Goal: Information Seeking & Learning: Learn about a topic

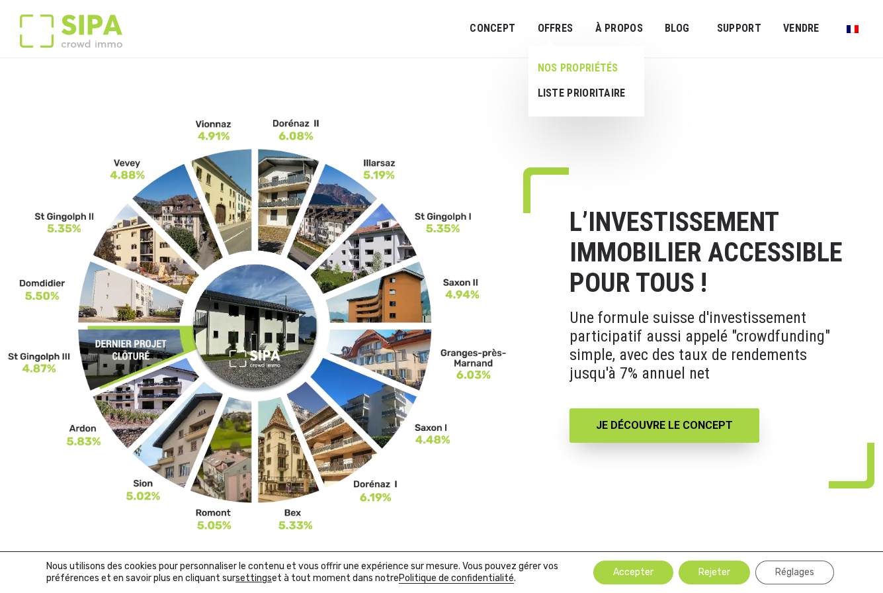
click at [569, 67] on link "NOS PROPRIÉTÉS" at bounding box center [580, 68] width 105 height 25
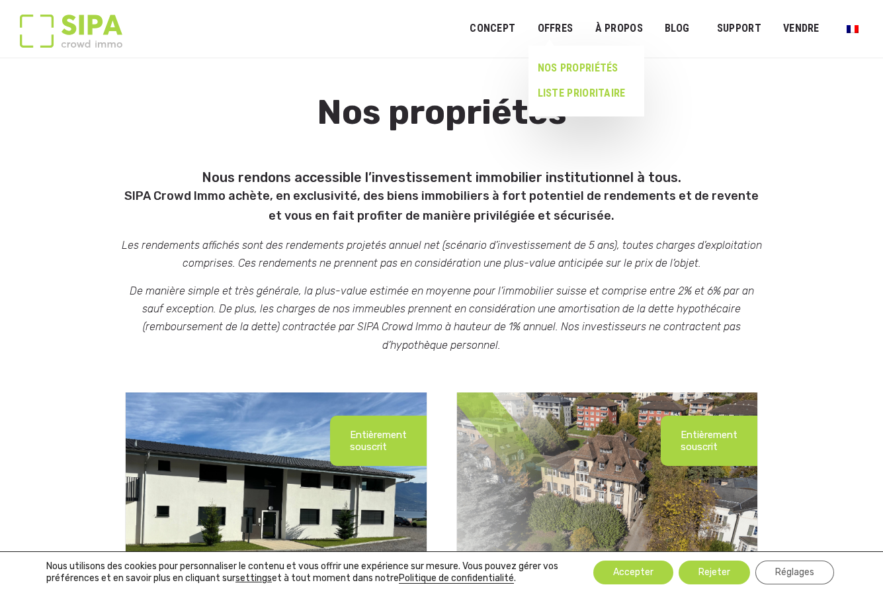
click at [584, 92] on link "LISTE PRIORITAIRE" at bounding box center [580, 93] width 105 height 25
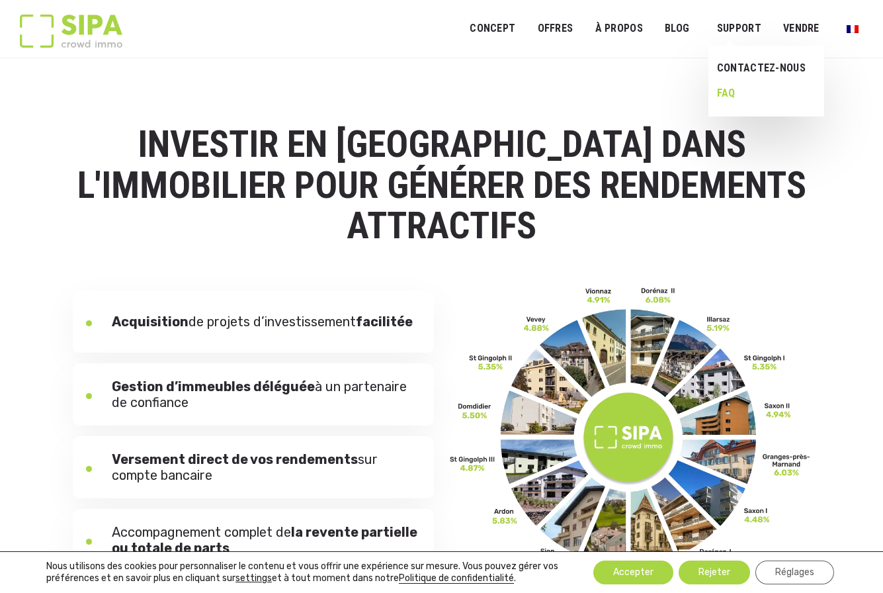
click at [725, 91] on link "FAQ" at bounding box center [761, 93] width 106 height 25
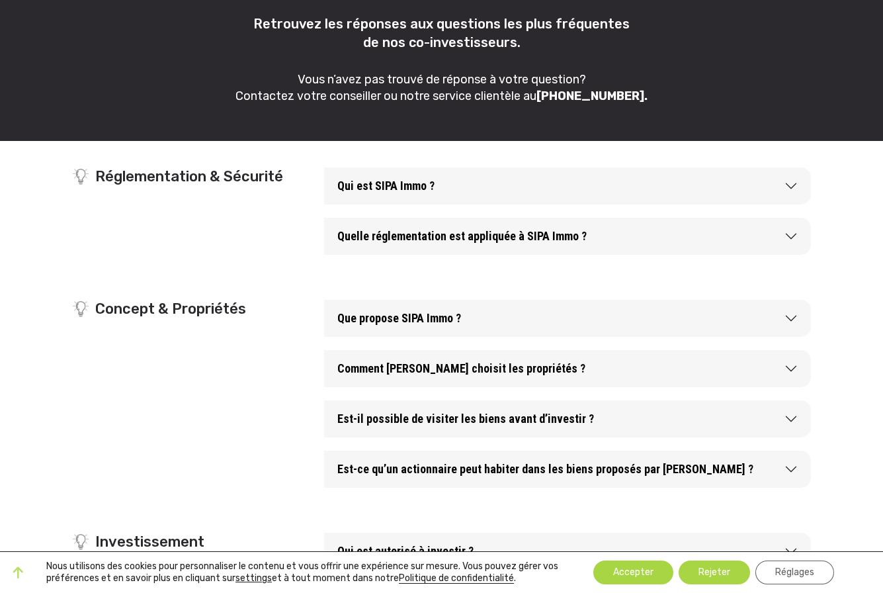
scroll to position [145, 0]
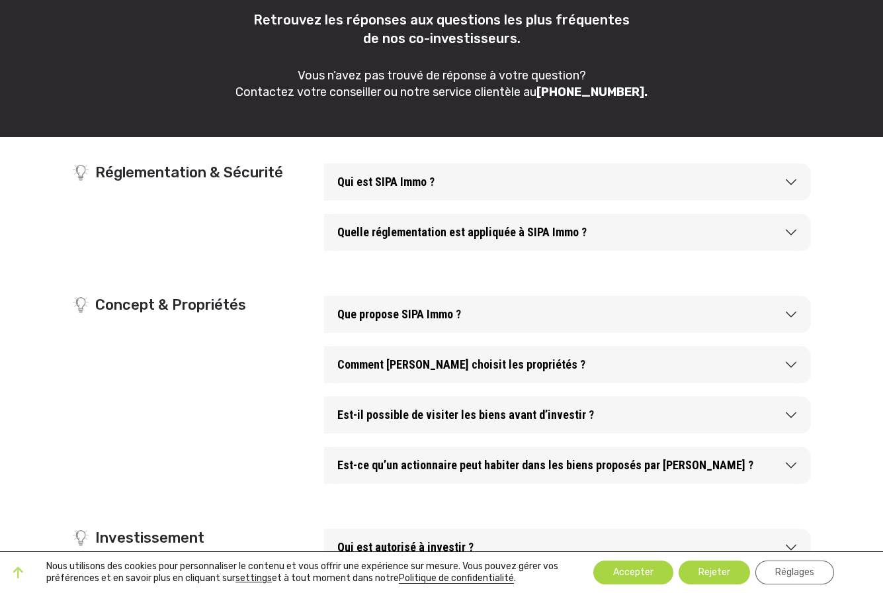
click at [790, 183] on button "Qui est SIPA Immo ?" at bounding box center [567, 181] width 487 height 37
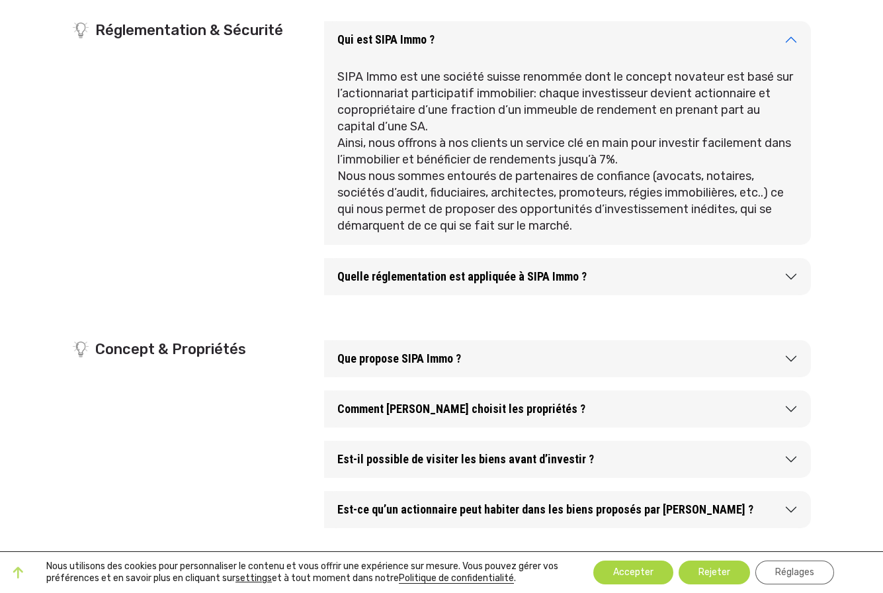
scroll to position [294, 0]
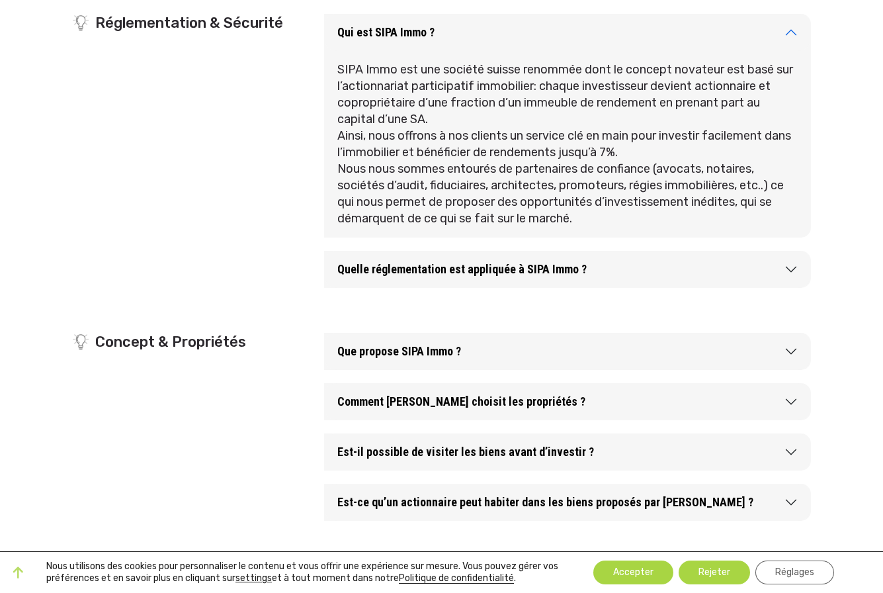
click at [793, 268] on button "Quelle réglementation est appliquée à SIPA Immo ?" at bounding box center [567, 269] width 487 height 37
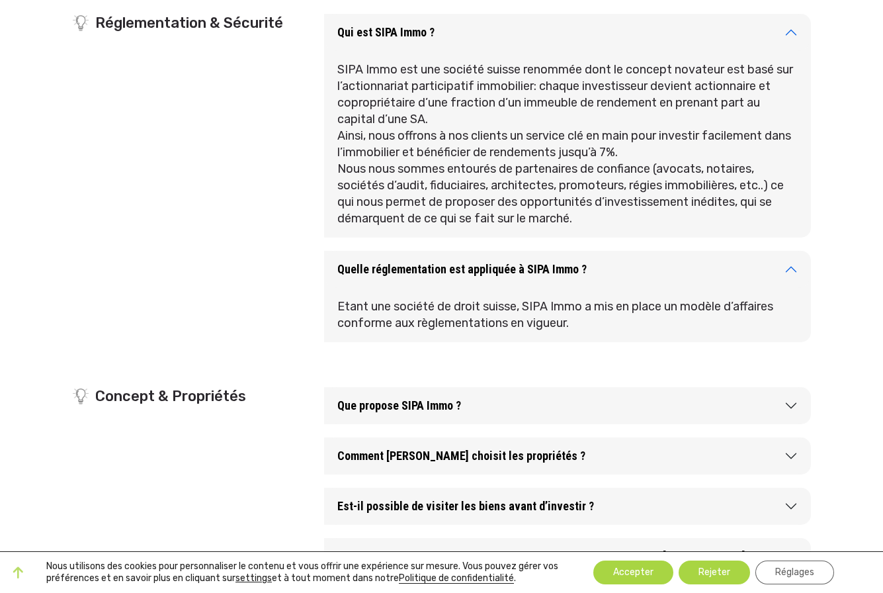
click at [788, 31] on button "Qui est SIPA Immo ?" at bounding box center [567, 32] width 487 height 37
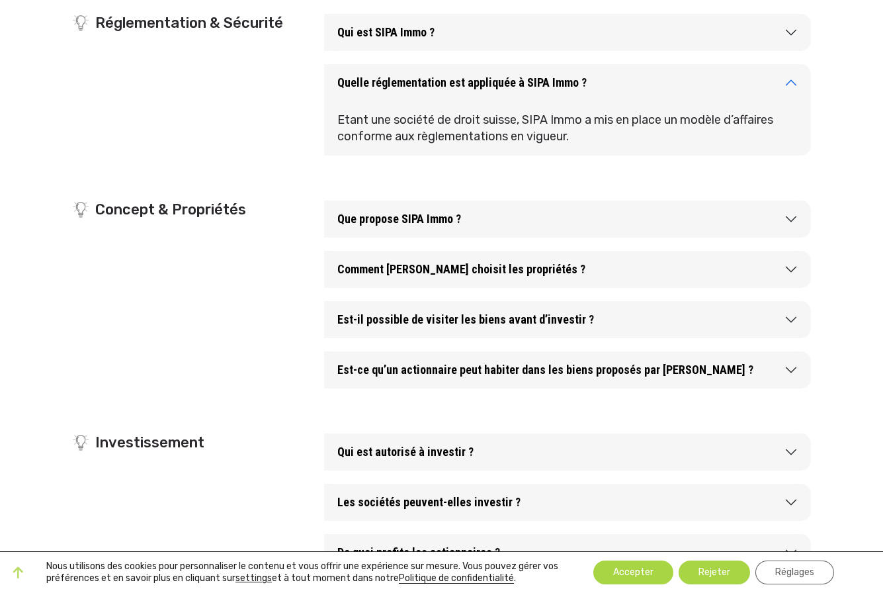
click at [790, 79] on button "Quelle réglementation est appliquée à SIPA Immo ?" at bounding box center [567, 82] width 487 height 37
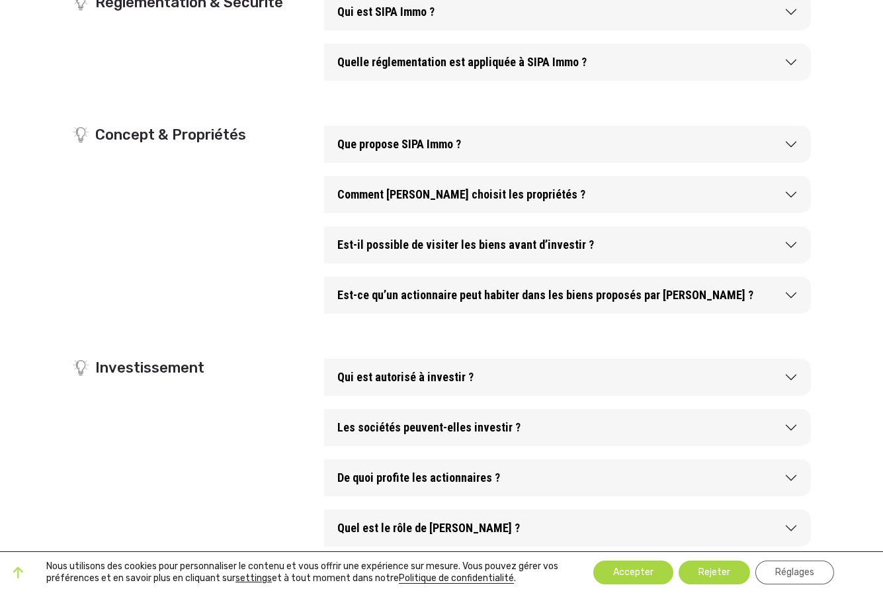
scroll to position [325, 0]
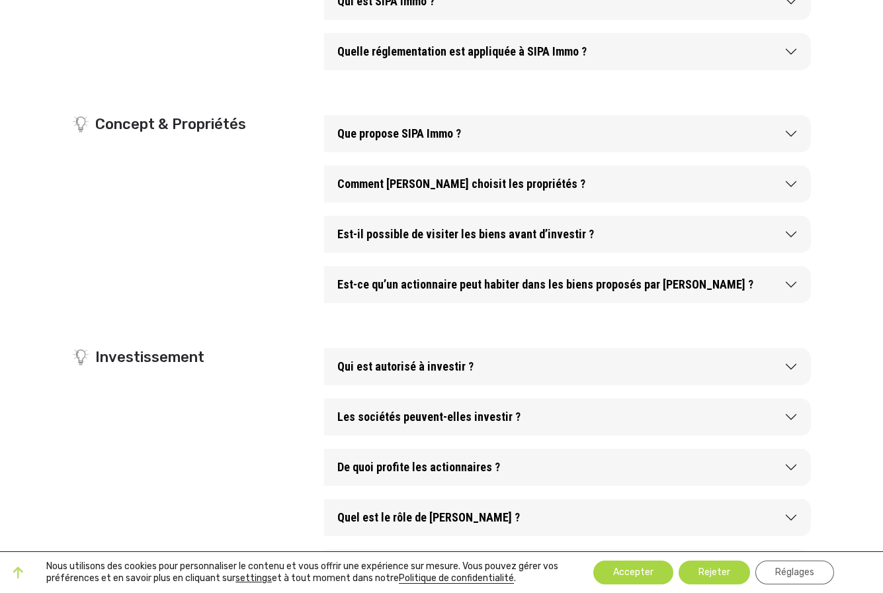
click at [792, 133] on button "Que propose SIPA Immo ?" at bounding box center [567, 133] width 487 height 37
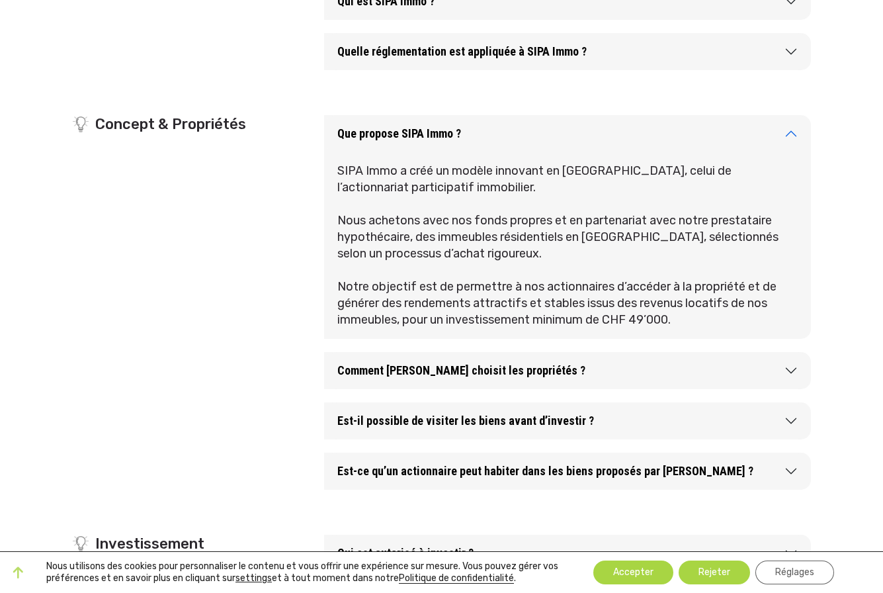
click at [792, 133] on button "Que propose SIPA Immo ?" at bounding box center [567, 133] width 487 height 37
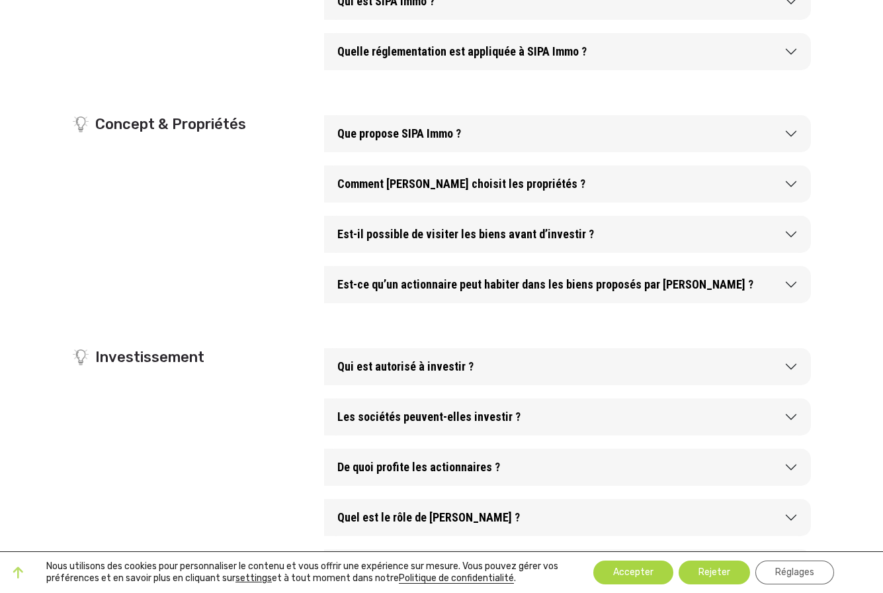
click at [787, 181] on button "Comment SIPA Immo choisit les propriétés ?" at bounding box center [567, 183] width 487 height 37
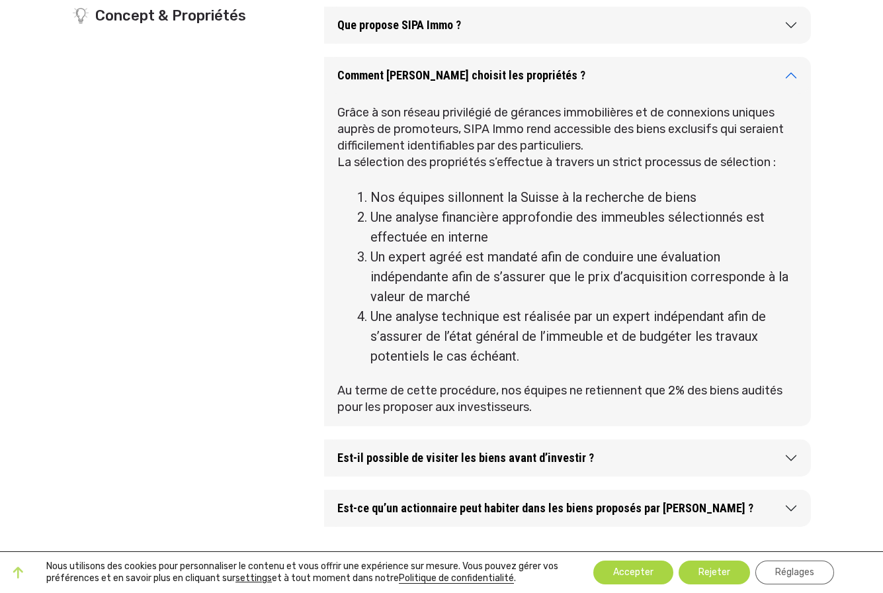
scroll to position [435, 0]
click at [792, 72] on button "Comment SIPA Immo choisit les propriétés ?" at bounding box center [567, 74] width 487 height 37
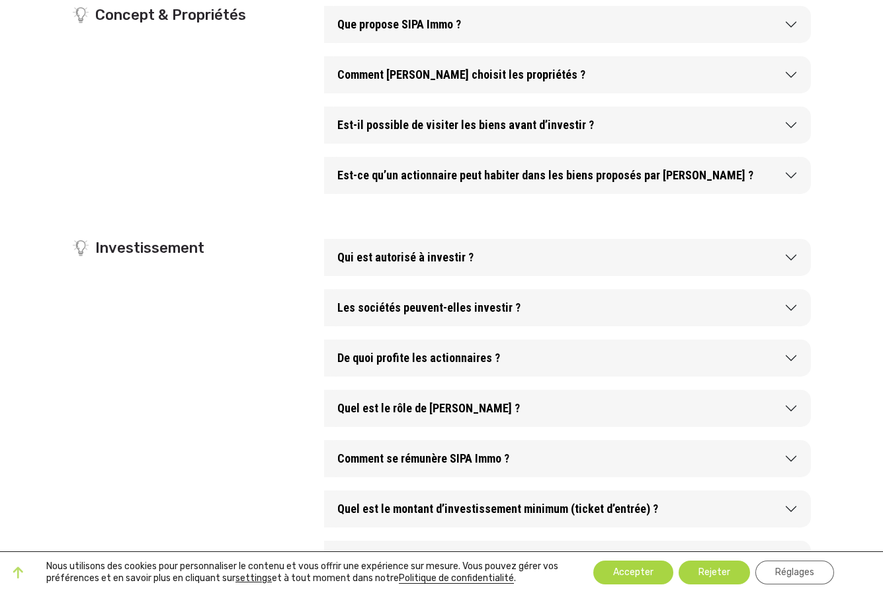
click at [792, 124] on button "Est-il possible de visiter les biens avant d’investir ?" at bounding box center [567, 124] width 487 height 37
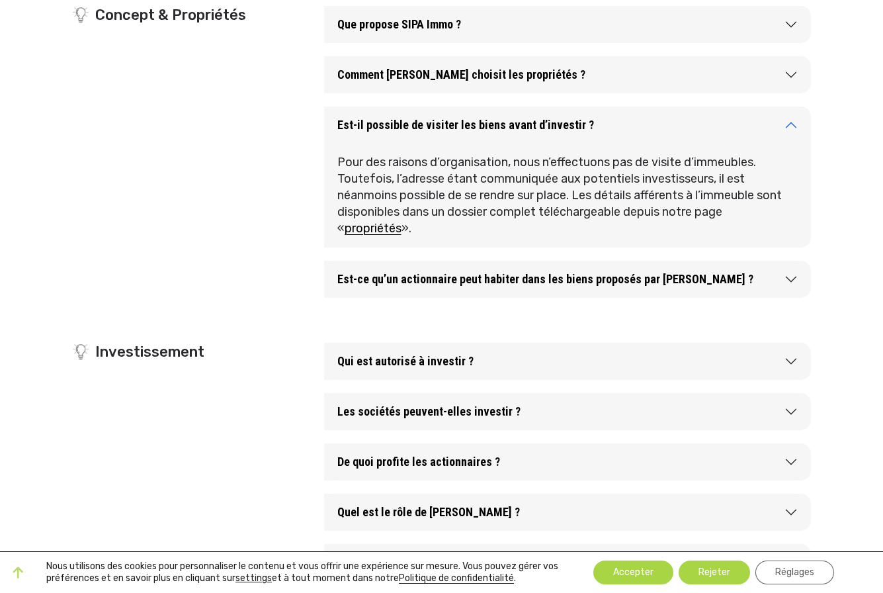
click at [792, 279] on button "Est-ce qu’un actionnaire peut habiter dans les biens proposés par SIPA Immo ?" at bounding box center [567, 279] width 487 height 37
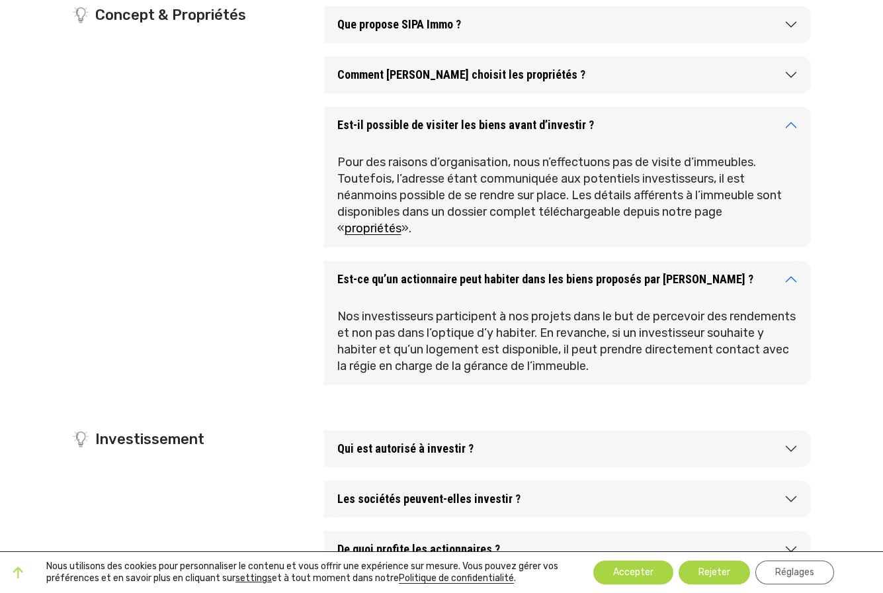
click at [792, 277] on button "Est-ce qu’un actionnaire peut habiter dans les biens proposés par SIPA Immo ?" at bounding box center [567, 279] width 487 height 37
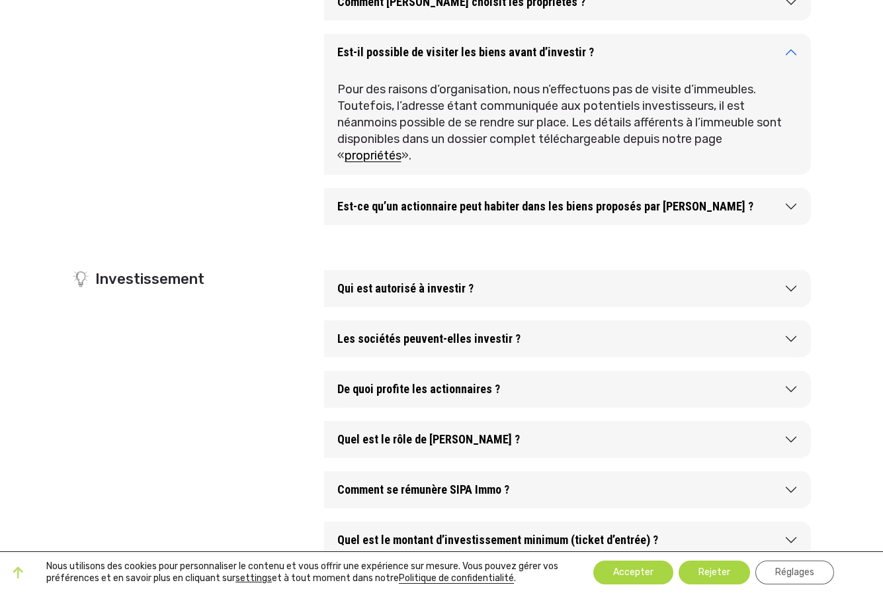
scroll to position [520, 0]
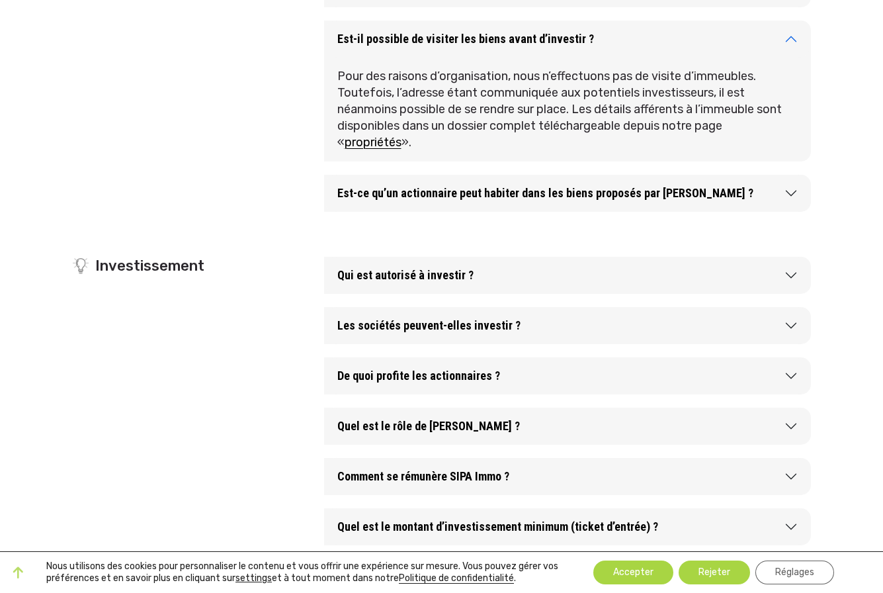
click at [792, 276] on button "Qui est autorisé à investir ?" at bounding box center [567, 275] width 487 height 37
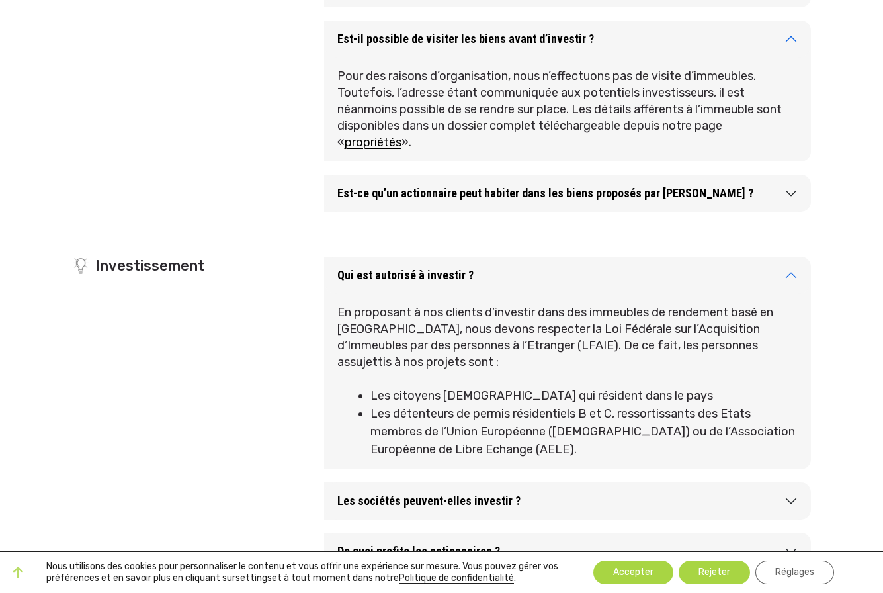
click at [792, 276] on button "Qui est autorisé à investir ?" at bounding box center [567, 275] width 487 height 37
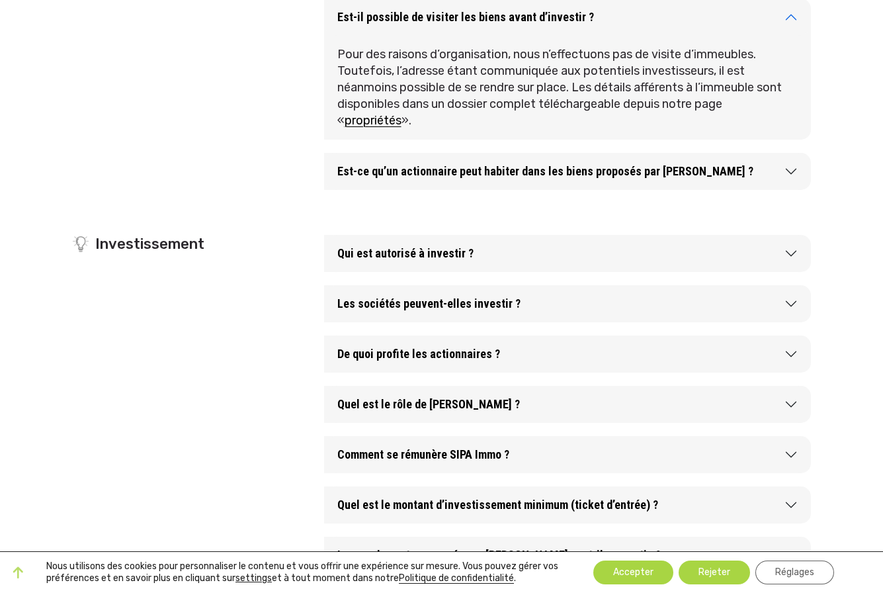
scroll to position [556, 0]
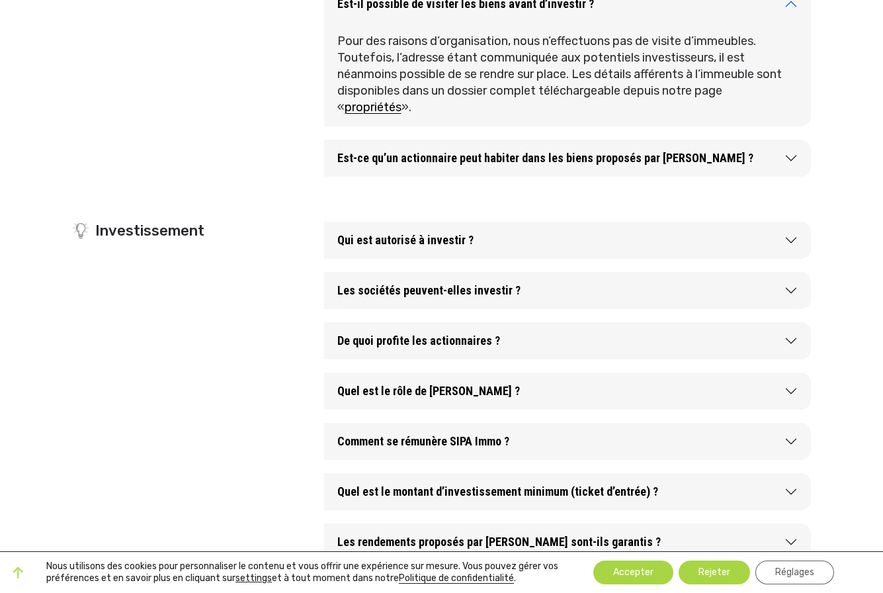
click at [790, 289] on button "Les sociétés peuvent-elles investir ?" at bounding box center [567, 290] width 487 height 37
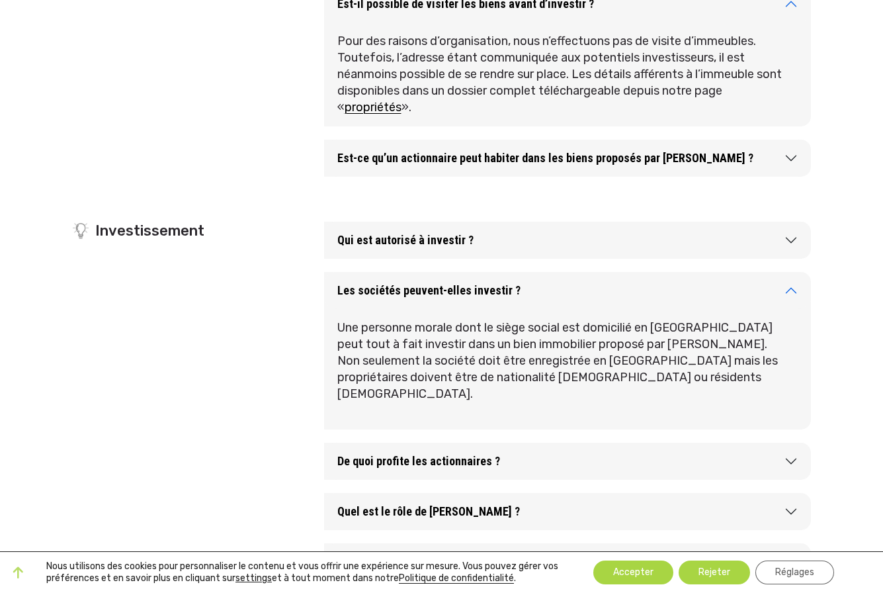
click at [790, 289] on button "Les sociétés peuvent-elles investir ?" at bounding box center [567, 290] width 487 height 37
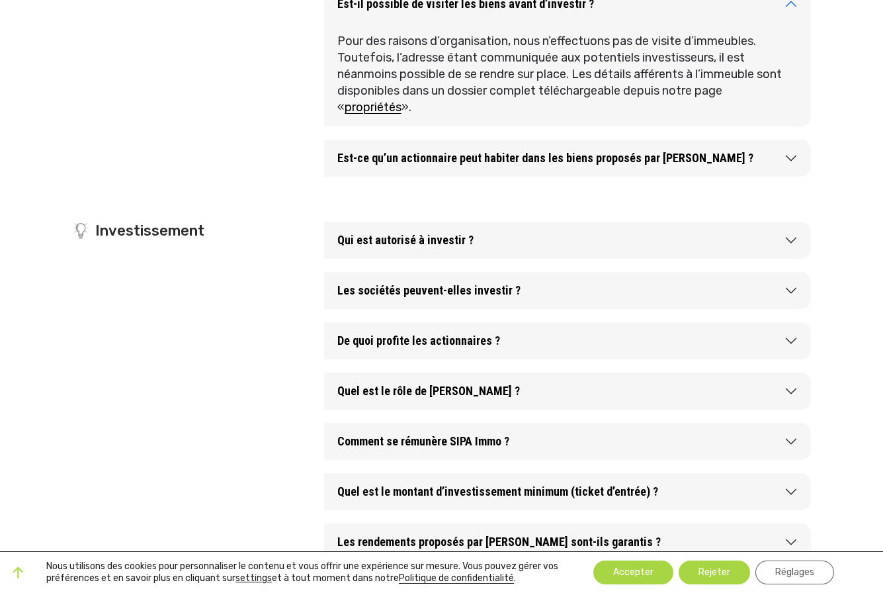
click at [790, 340] on button "De quoi profite les actionnaires ?" at bounding box center [567, 340] width 487 height 37
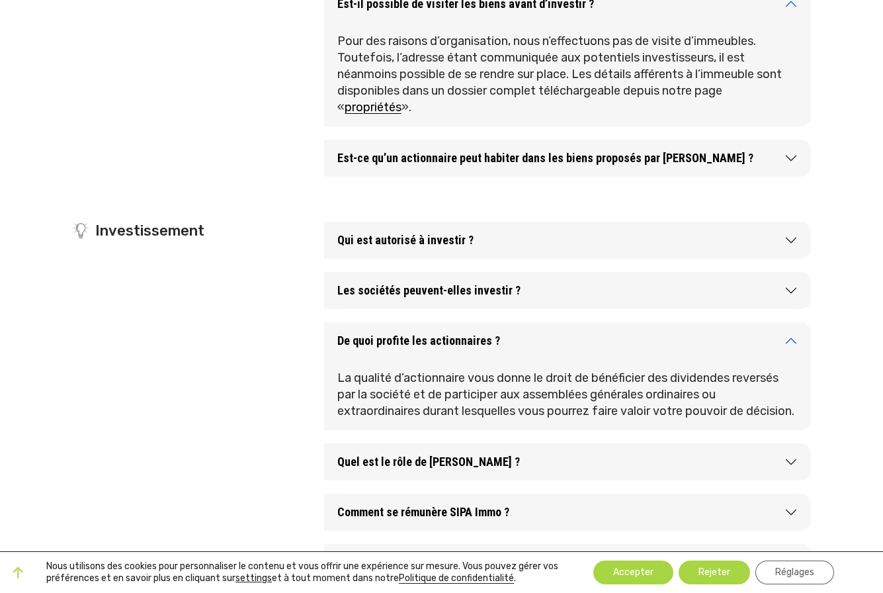
click at [790, 340] on button "De quoi profite les actionnaires ?" at bounding box center [567, 340] width 487 height 37
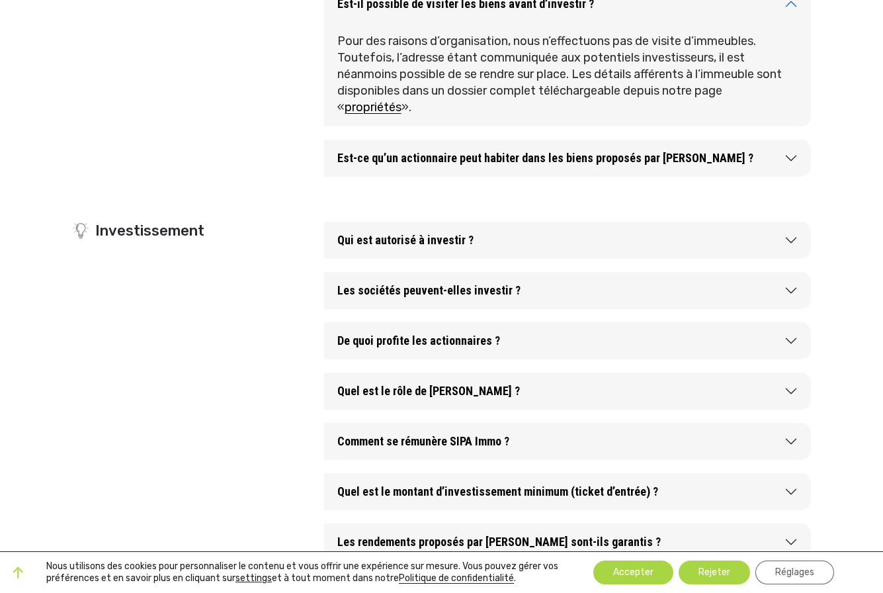
click at [788, 391] on button "Quel est le rôle de SIPA Immo ?" at bounding box center [567, 390] width 487 height 37
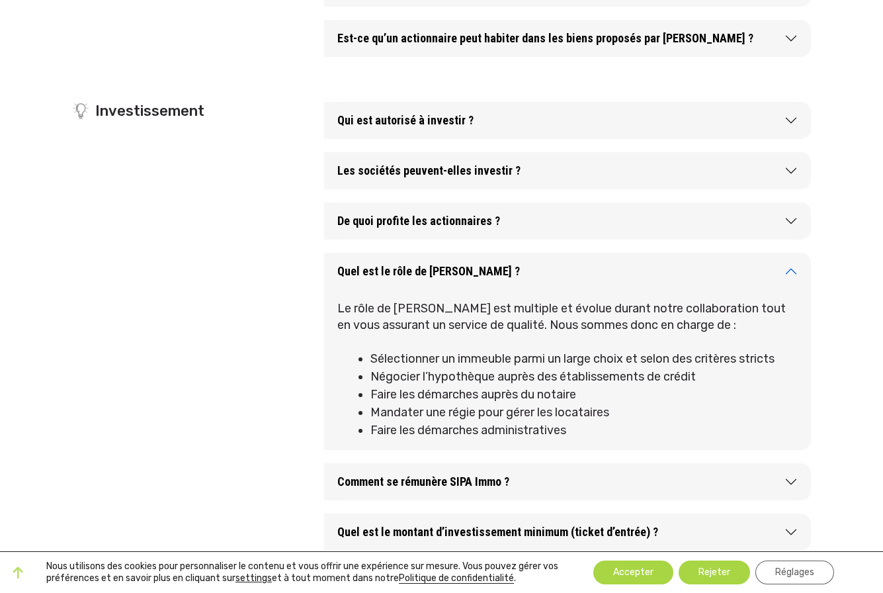
scroll to position [686, 0]
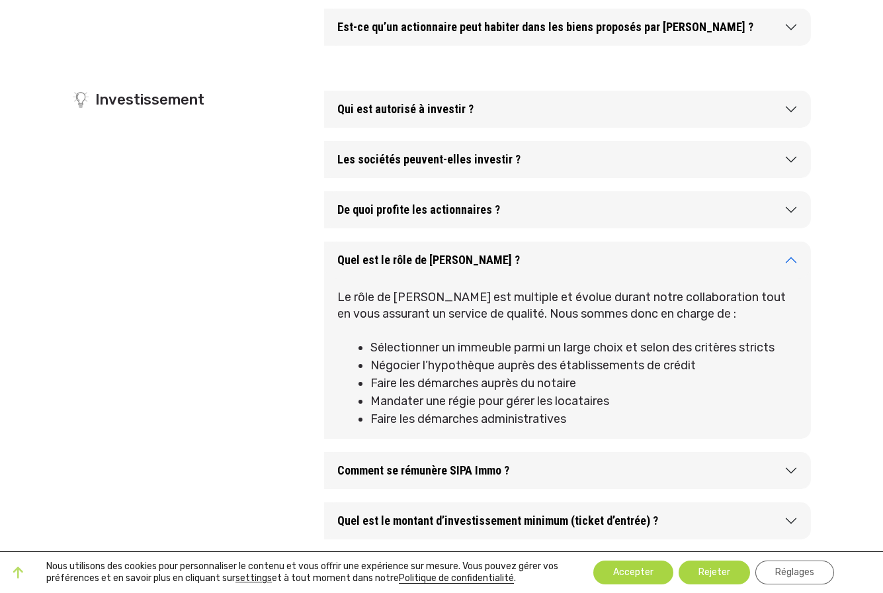
click at [790, 259] on button "Quel est le rôle de SIPA Immo ?" at bounding box center [567, 259] width 487 height 37
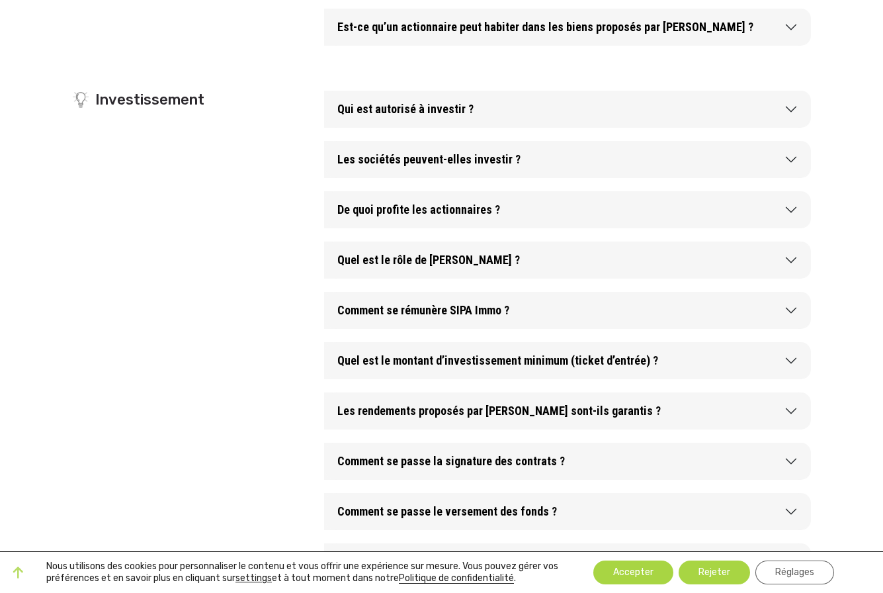
click at [792, 311] on button "Comment se rémunère SIPA Immo ?" at bounding box center [567, 310] width 487 height 37
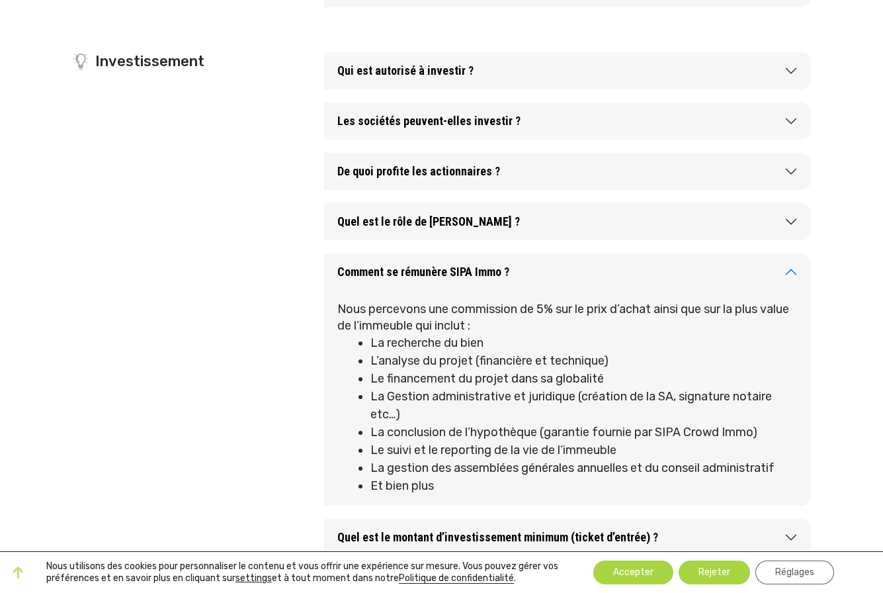
scroll to position [729, 0]
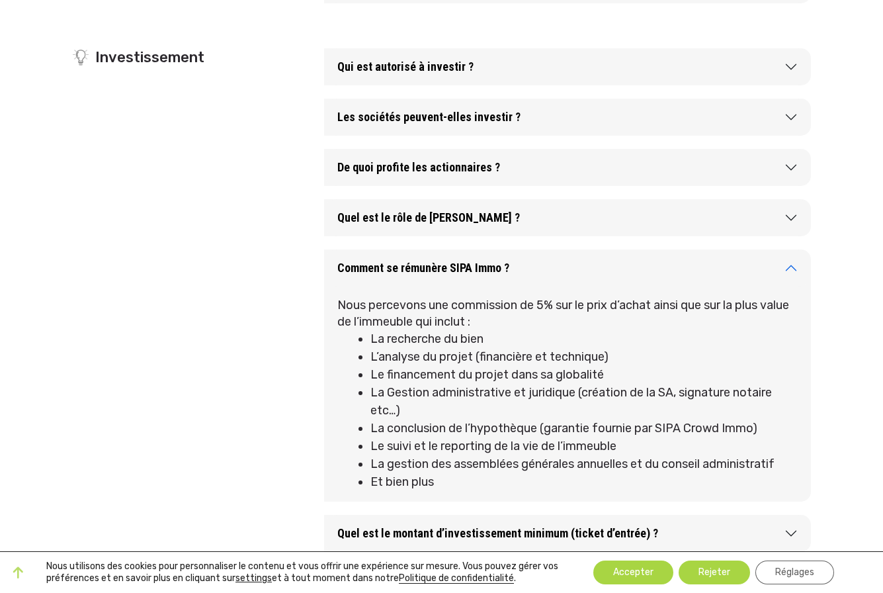
click at [790, 267] on button "Comment se rémunère SIPA Immo ?" at bounding box center [567, 267] width 487 height 37
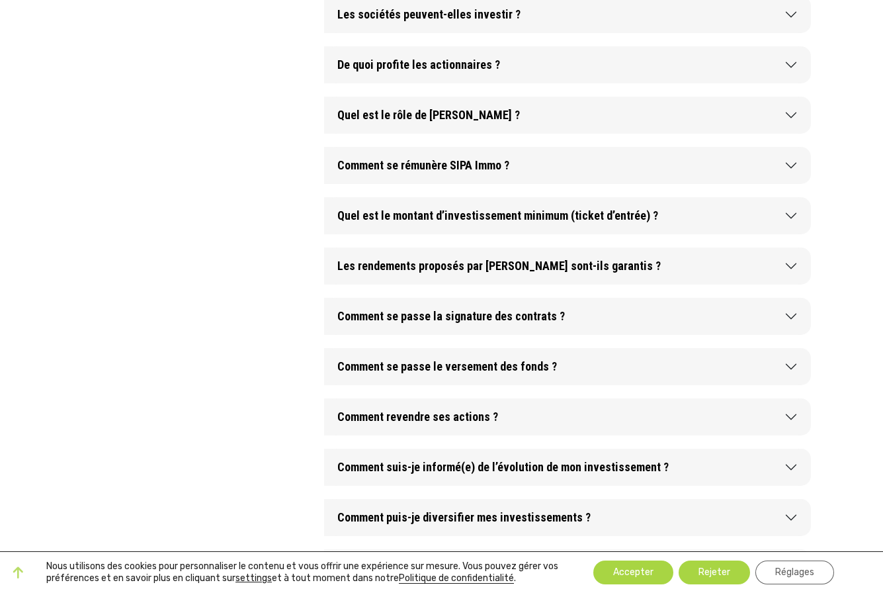
scroll to position [833, 0]
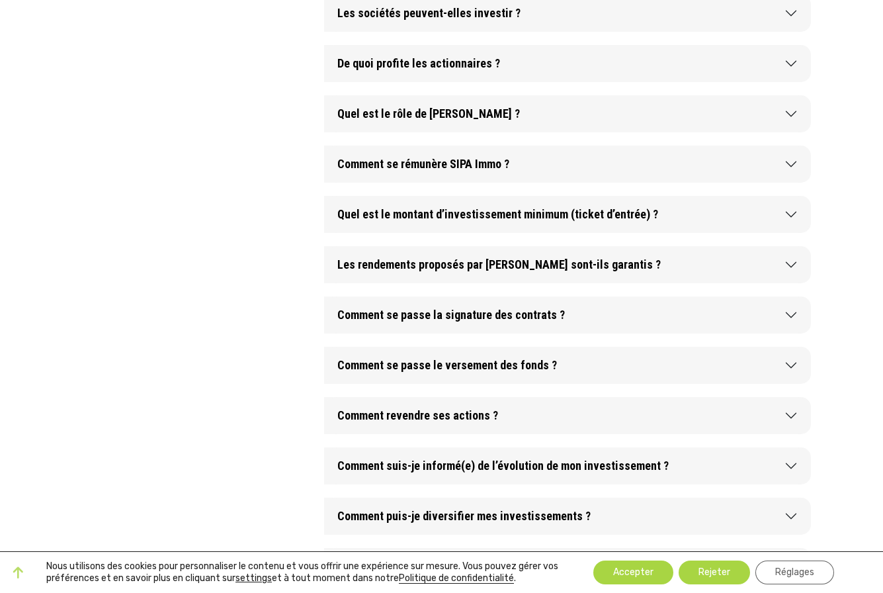
click at [792, 213] on button "Quel est le montant d’investissement minimum (ticket d’entrée) ?" at bounding box center [567, 214] width 487 height 37
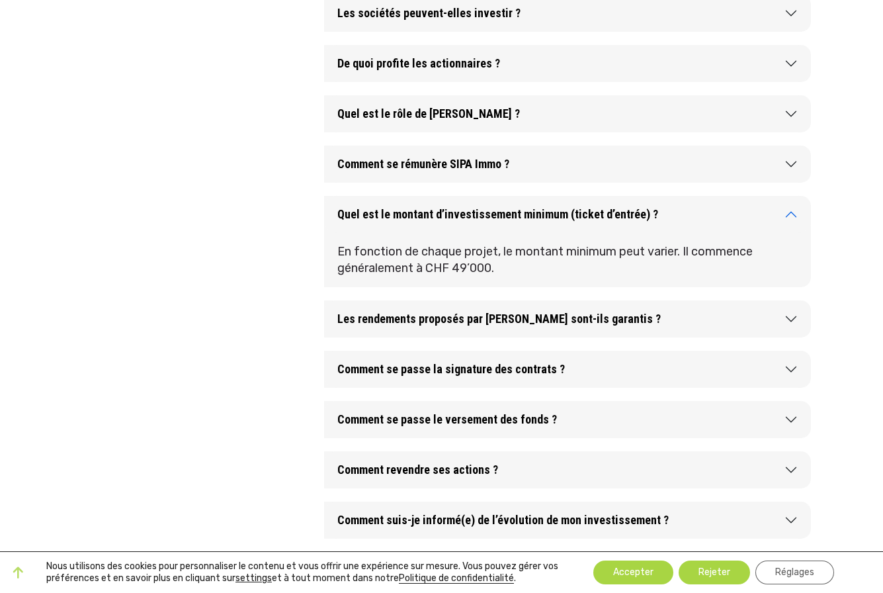
click at [792, 213] on button "Quel est le montant d’investissement minimum (ticket d’entrée) ?" at bounding box center [567, 214] width 487 height 37
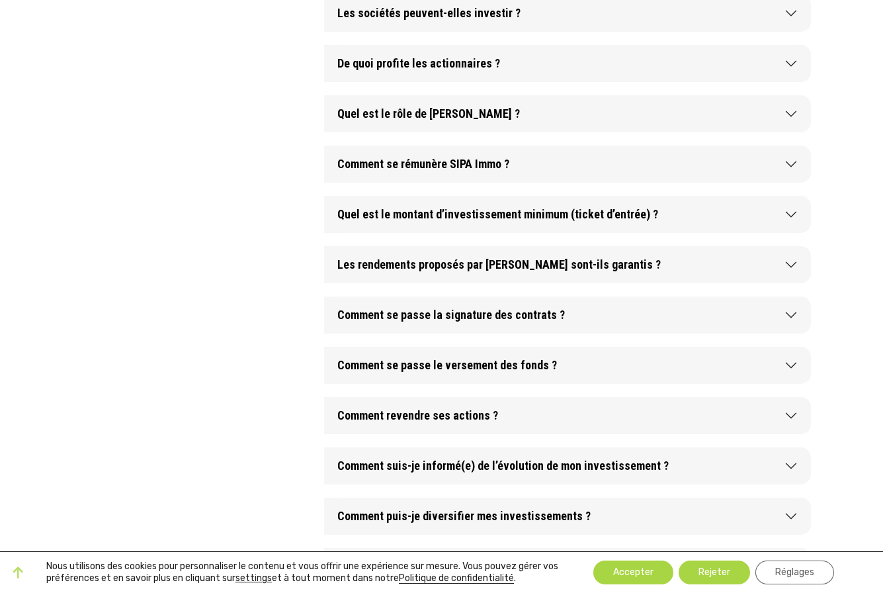
click at [790, 266] on button "Les rendements proposés par SIPA Immo sont-ils garantis ?" at bounding box center [567, 264] width 487 height 37
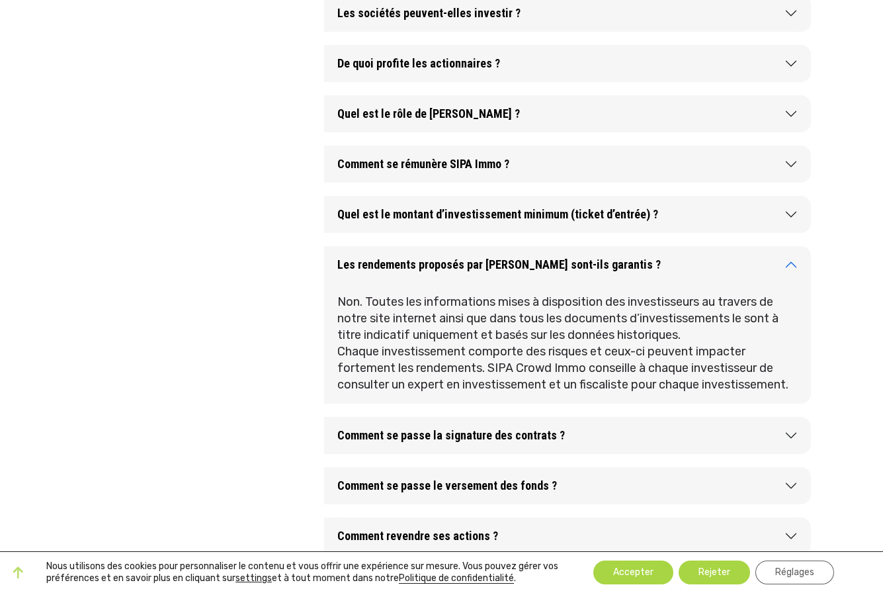
click at [790, 262] on button "Les rendements proposés par SIPA Immo sont-ils garantis ?" at bounding box center [567, 264] width 487 height 37
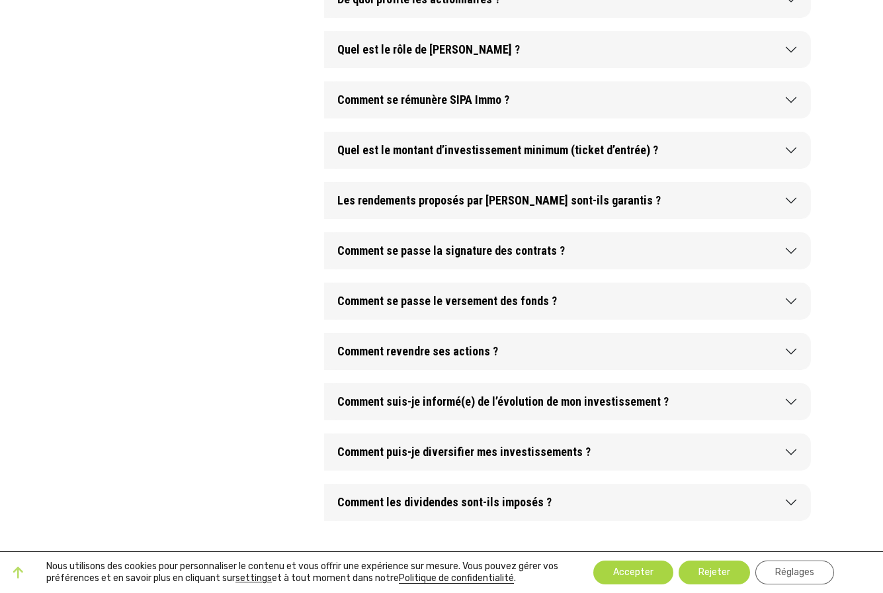
scroll to position [898, 0]
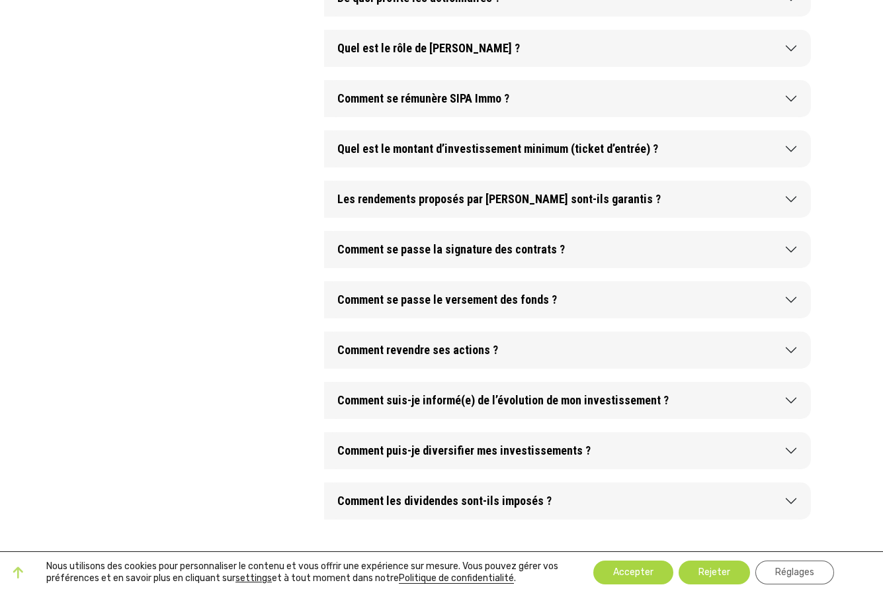
click at [791, 247] on button "Comment se passe la signature des contrats ?" at bounding box center [567, 249] width 487 height 37
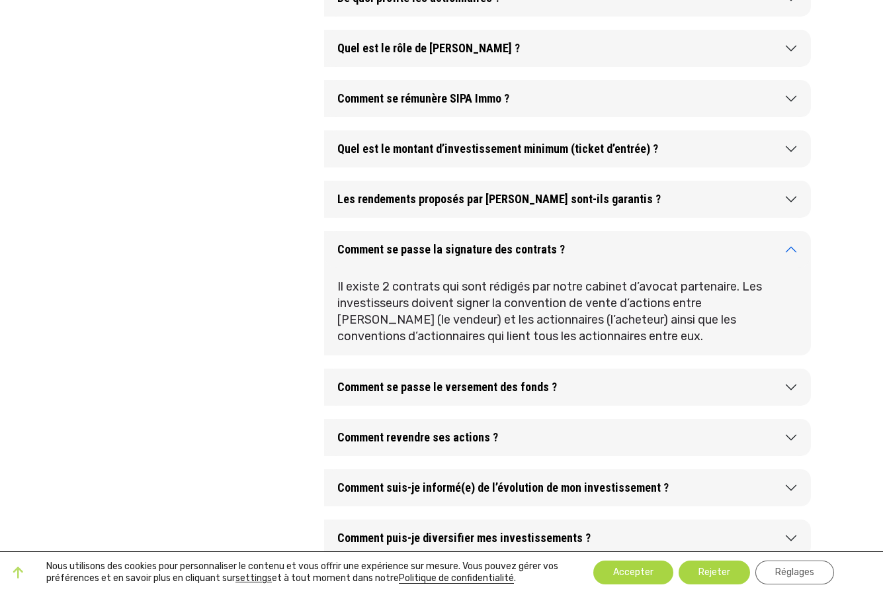
click at [791, 247] on button "Comment se passe la signature des contrats ?" at bounding box center [567, 249] width 487 height 37
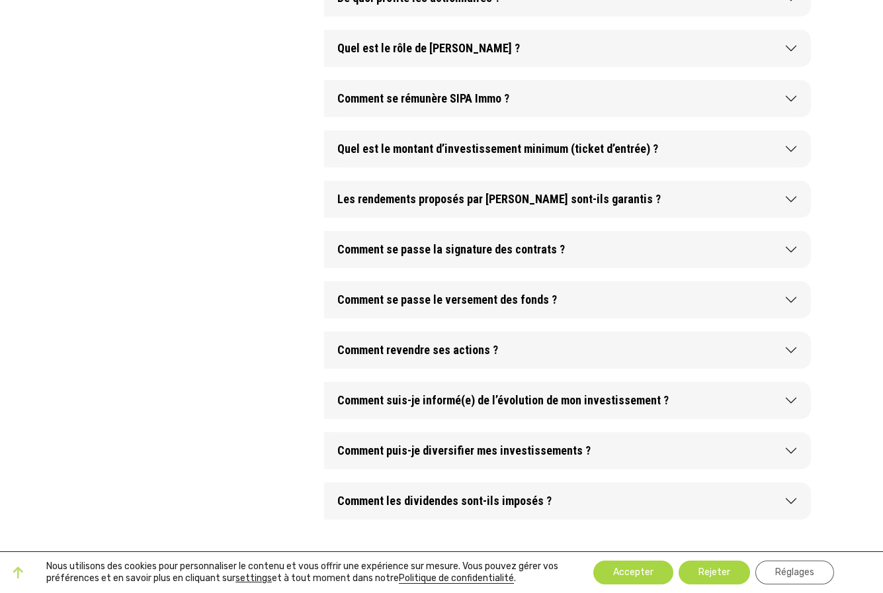
click at [792, 298] on button "Comment se passe le versement des fonds ?" at bounding box center [567, 299] width 487 height 37
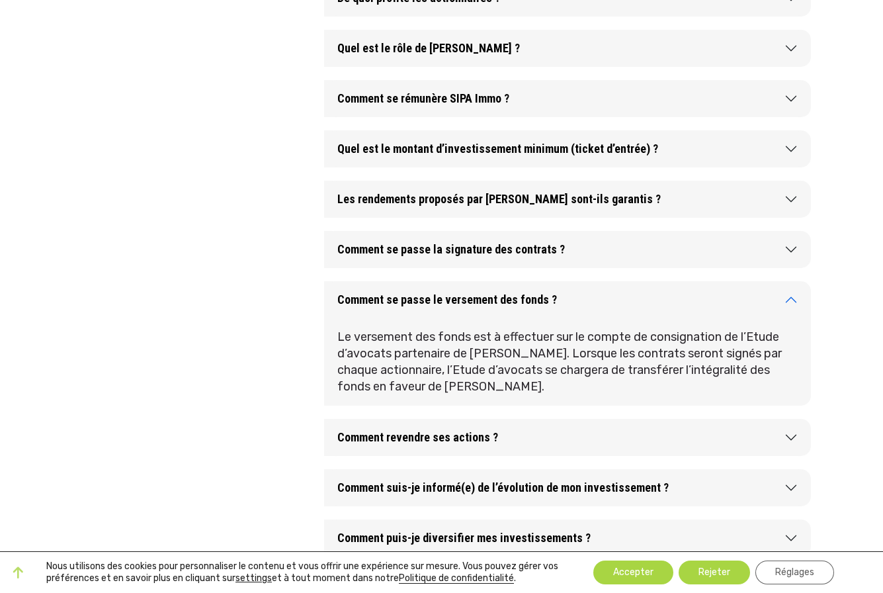
click at [792, 298] on button "Comment se passe le versement des fonds ?" at bounding box center [567, 299] width 487 height 37
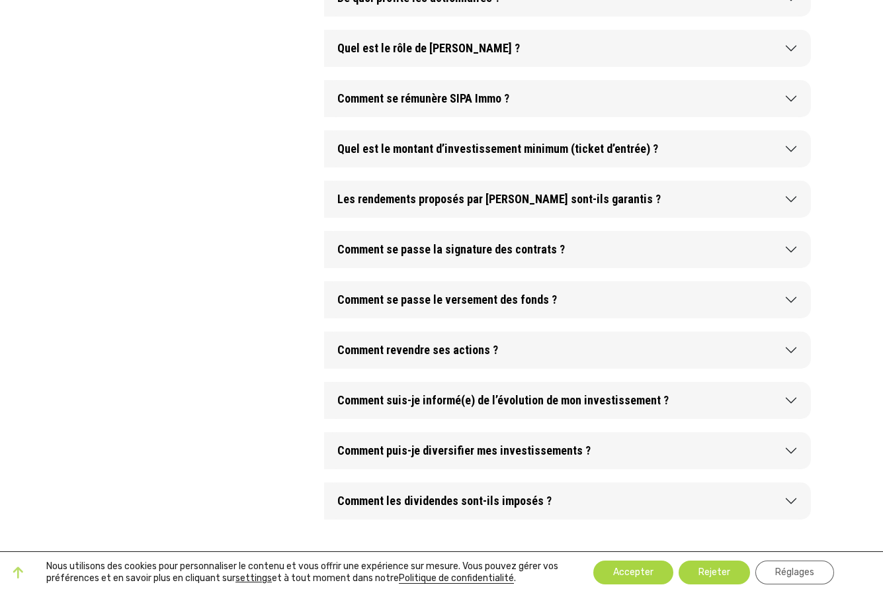
click at [790, 351] on button "Comment revendre ses actions ?" at bounding box center [567, 349] width 487 height 37
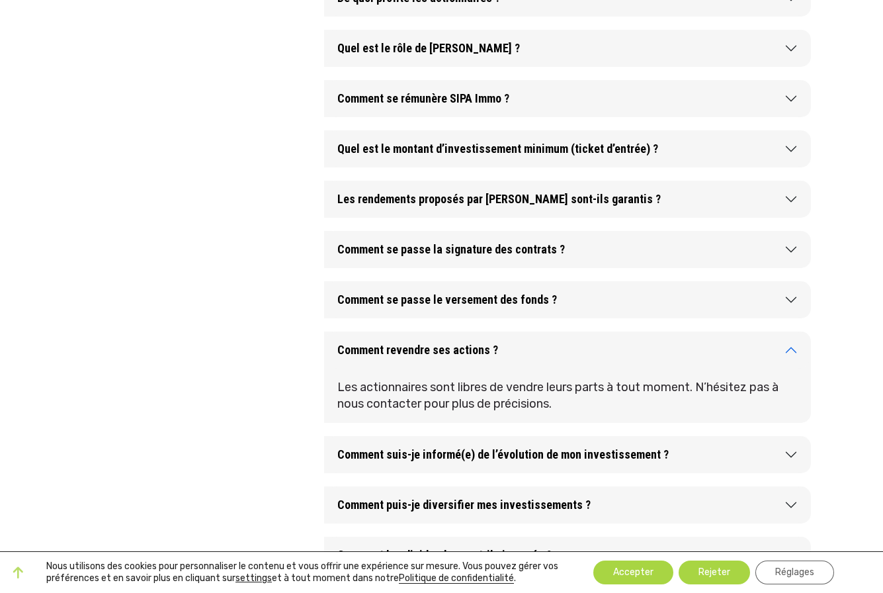
click at [790, 351] on button "Comment revendre ses actions ?" at bounding box center [567, 349] width 487 height 37
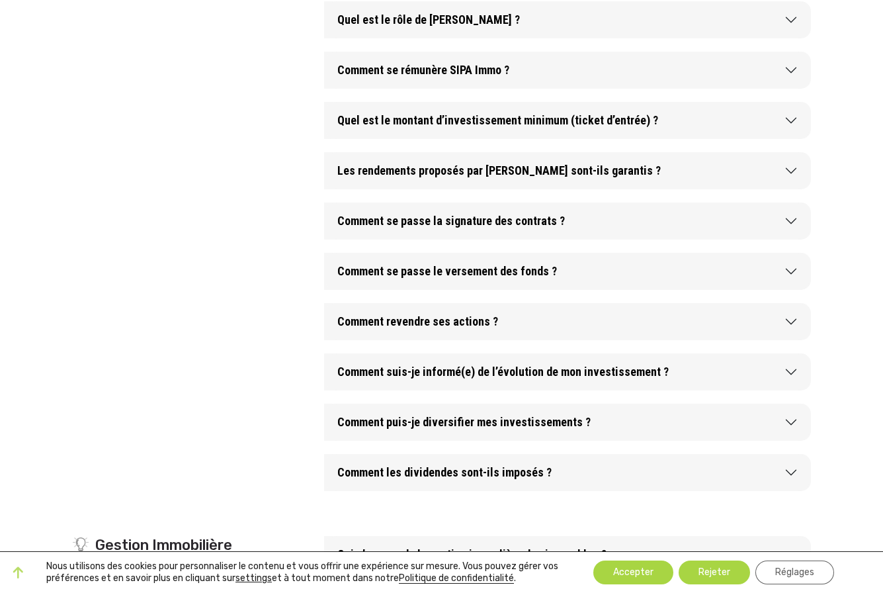
scroll to position [933, 0]
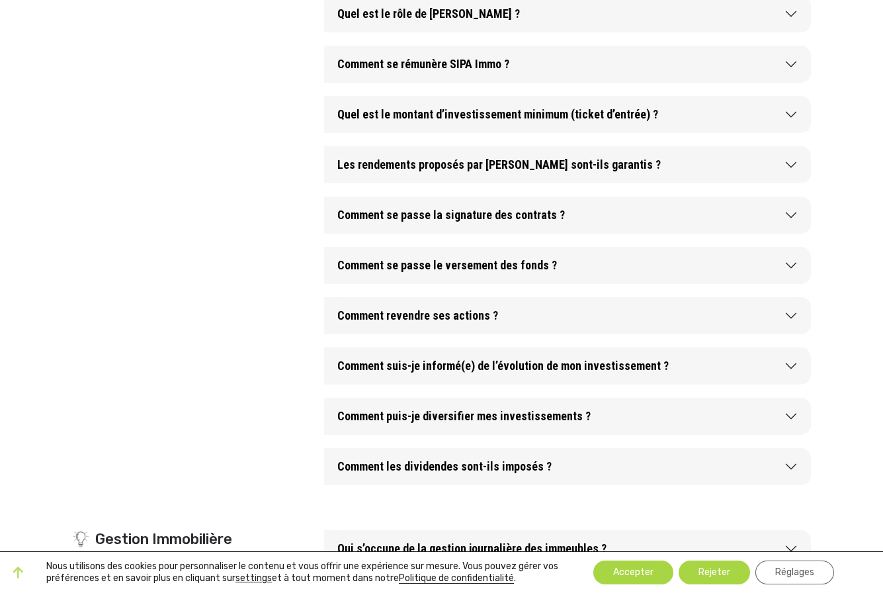
click at [791, 364] on button "Comment suis-je informé(e) de l’évolution de mon investissement ?" at bounding box center [567, 365] width 487 height 37
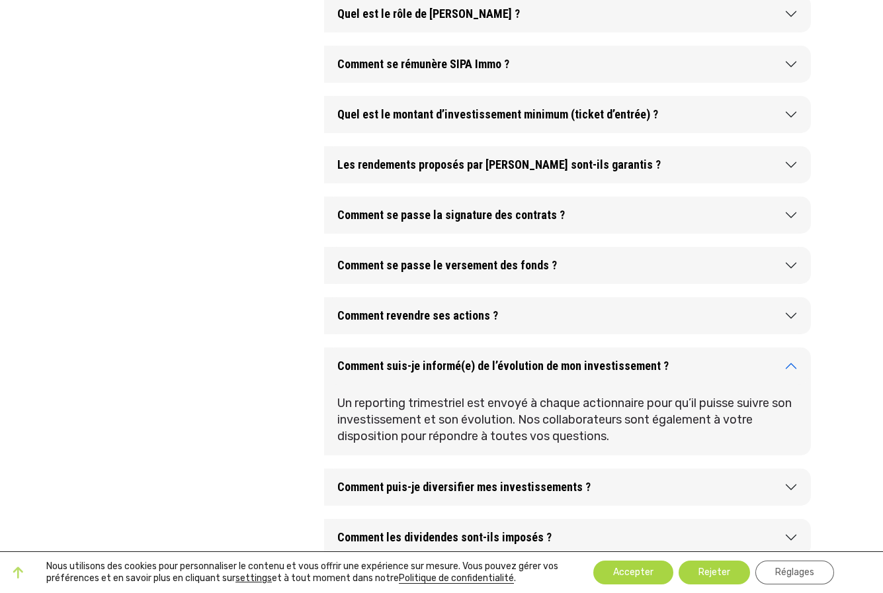
click at [791, 364] on button "Comment suis-je informé(e) de l’évolution de mon investissement ?" at bounding box center [567, 365] width 487 height 37
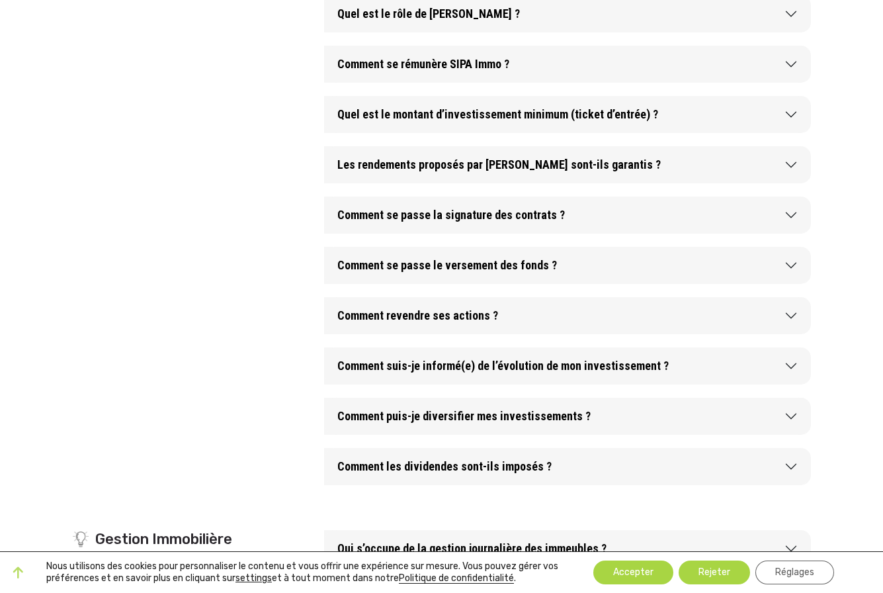
click at [791, 417] on button "Comment puis-je diversifier mes investissements ?" at bounding box center [567, 415] width 487 height 37
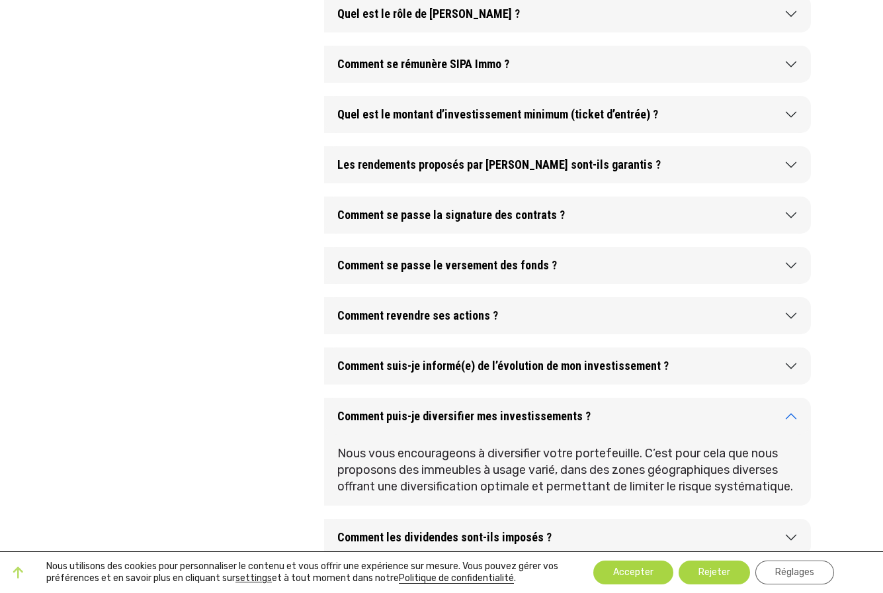
click at [791, 417] on button "Comment puis-je diversifier mes investissements ?" at bounding box center [567, 415] width 487 height 37
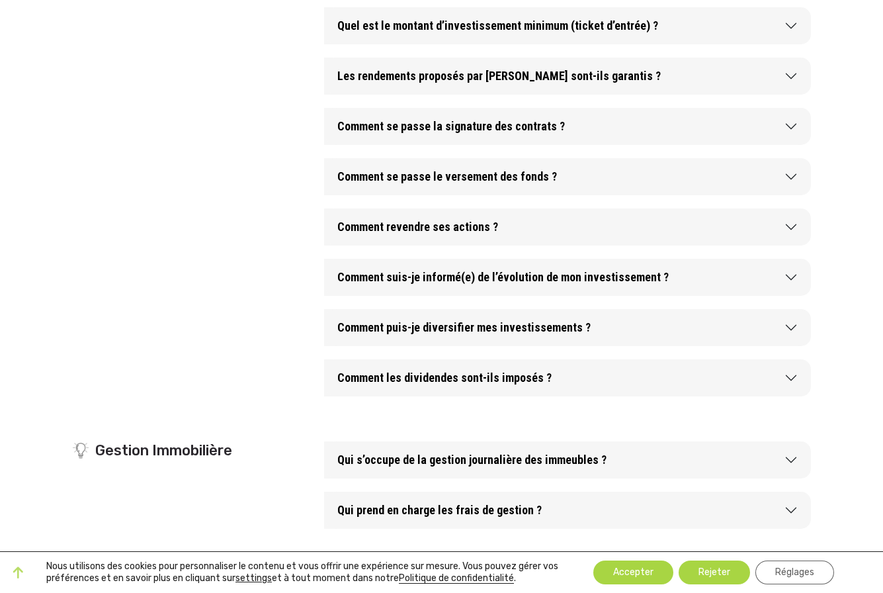
scroll to position [1026, 0]
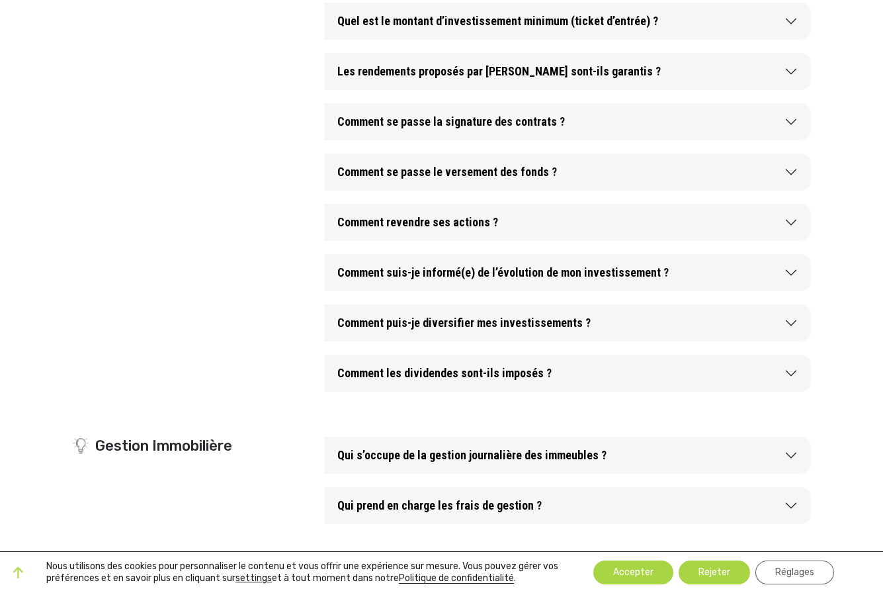
click at [792, 370] on button "Comment les dividendes sont-ils imposés ?" at bounding box center [567, 372] width 487 height 37
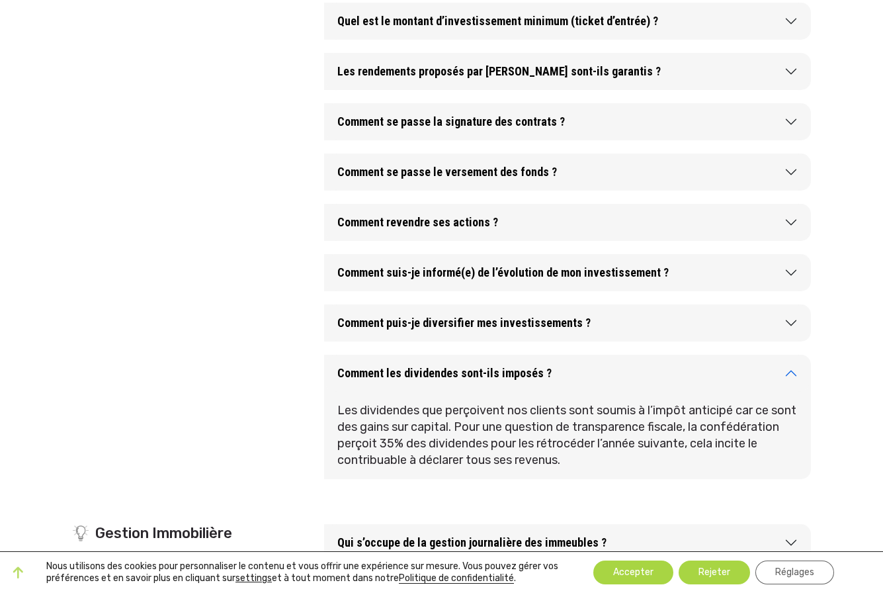
click at [792, 371] on button "Comment les dividendes sont-ils imposés ?" at bounding box center [567, 372] width 487 height 37
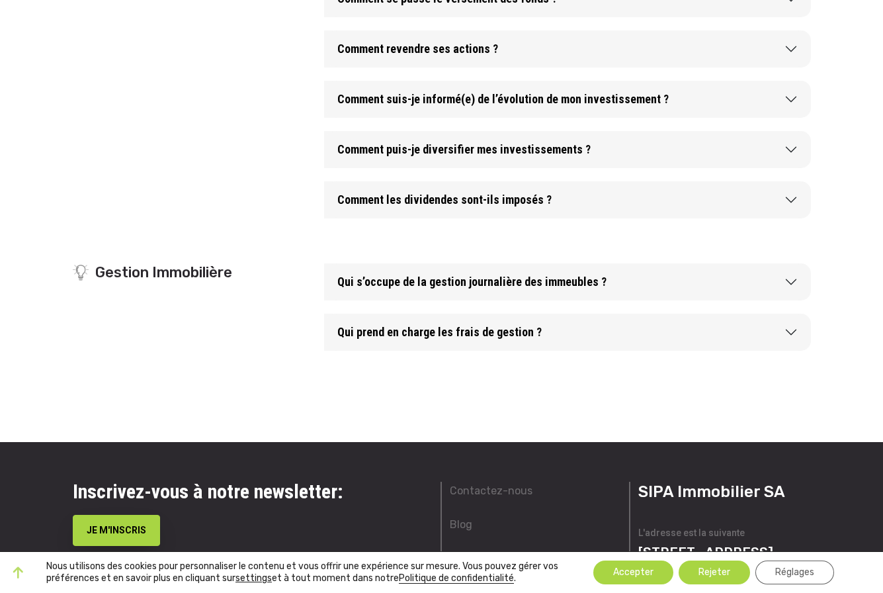
scroll to position [1194, 0]
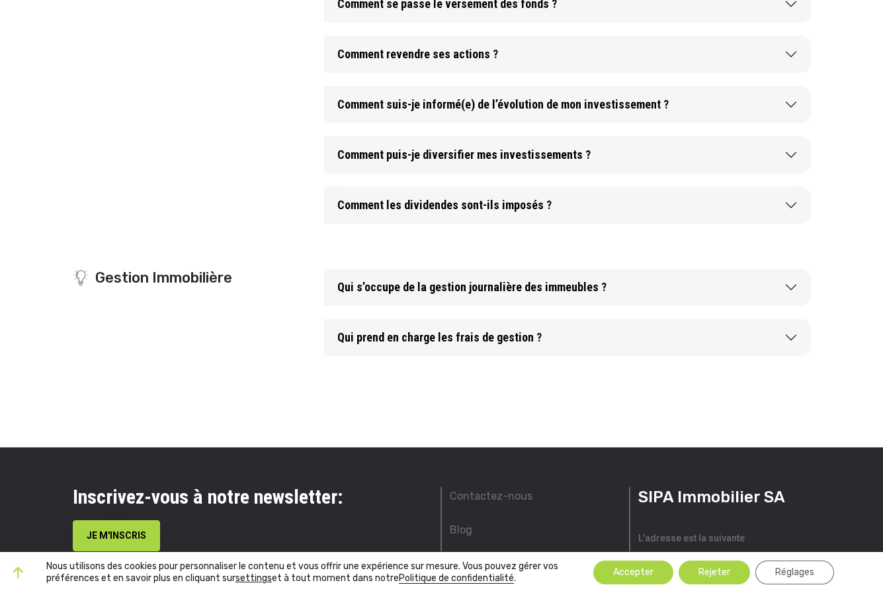
click at [790, 286] on button "Qui s’occupe de la gestion journalière des immeubles ?" at bounding box center [567, 287] width 487 height 37
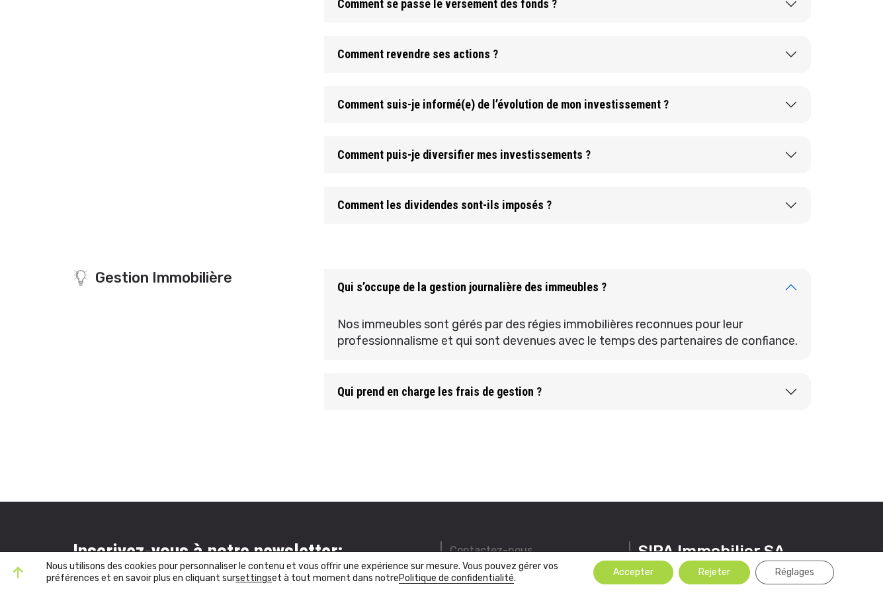
click at [790, 286] on button "Qui s’occupe de la gestion journalière des immeubles ?" at bounding box center [567, 287] width 487 height 37
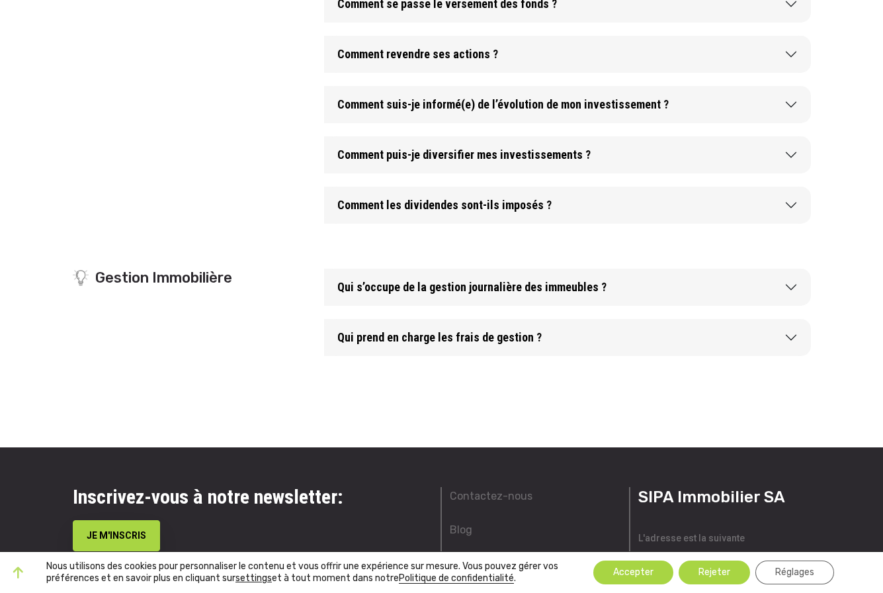
click at [792, 334] on button "Qui prend en charge les frais de gestion ?" at bounding box center [567, 337] width 487 height 37
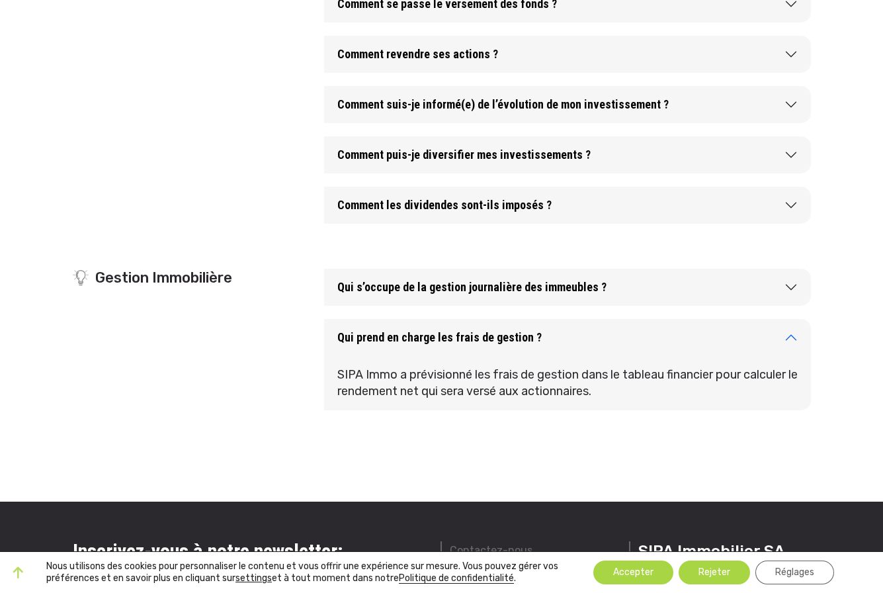
click at [792, 334] on button "Qui prend en charge les frais de gestion ?" at bounding box center [567, 337] width 487 height 37
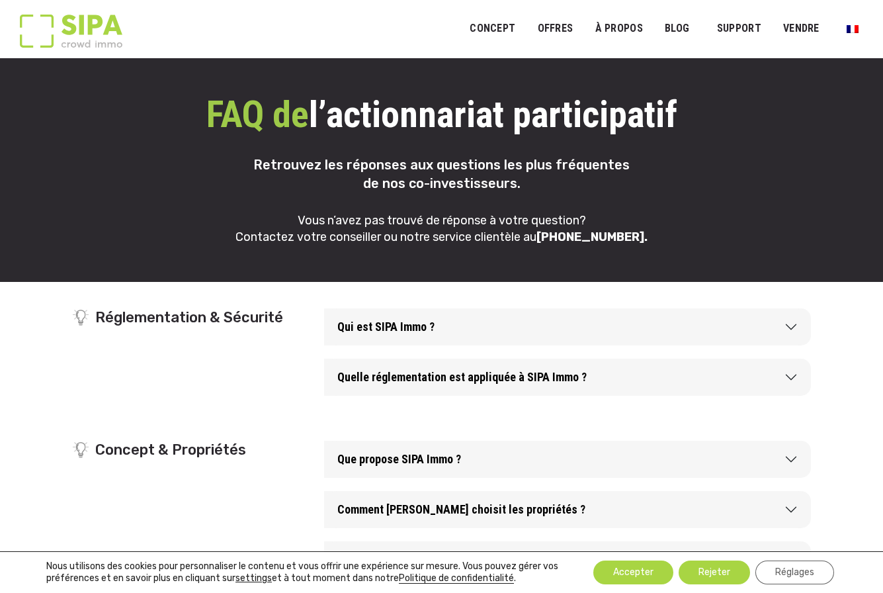
scroll to position [0, 0]
